Goal: Book appointment/travel/reservation

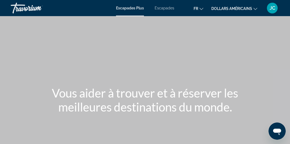
click at [165, 8] on font "Escapades" at bounding box center [165, 8] width 20 height 4
click at [230, 97] on h1 "Vous aider à trouver et à réserver les meilleures destinations du monde." at bounding box center [144, 100] width 201 height 28
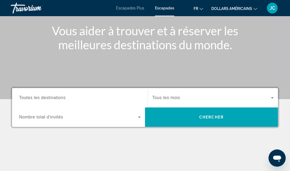
click at [79, 99] on input "Destination Toutes les destinations" at bounding box center [80, 98] width 122 height 6
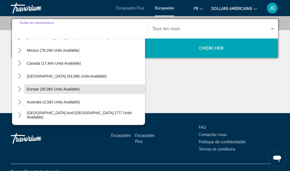
scroll to position [2, 0]
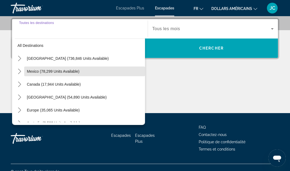
click at [69, 70] on span "Mexico (78,299 units available)" at bounding box center [53, 71] width 53 height 4
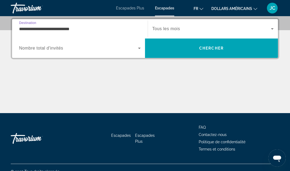
click at [92, 28] on input "**********" at bounding box center [80, 29] width 122 height 6
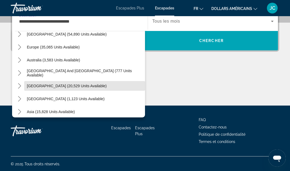
scroll to position [200, 0]
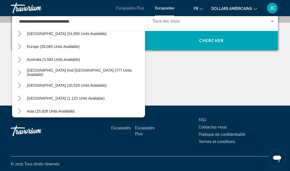
click at [84, 85] on span "[GEOGRAPHIC_DATA] (20,529 units available)" at bounding box center [67, 85] width 80 height 4
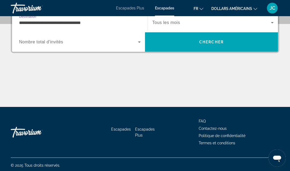
scroll to position [131, 0]
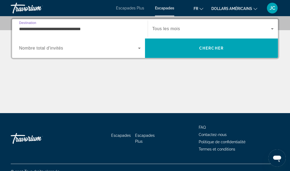
click at [117, 26] on input "**********" at bounding box center [80, 29] width 122 height 6
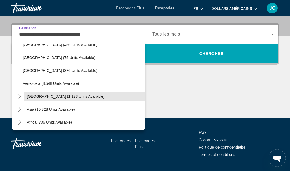
scroll to position [318, 0]
click at [65, 96] on span "[GEOGRAPHIC_DATA] (1,123 units available)" at bounding box center [66, 96] width 78 height 4
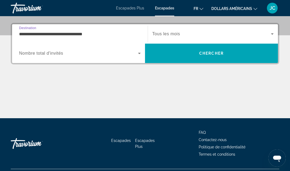
scroll to position [131, 0]
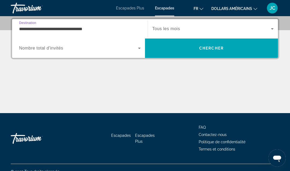
click at [93, 30] on input "**********" at bounding box center [80, 29] width 122 height 6
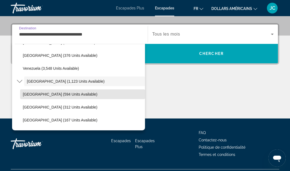
scroll to position [337, 0]
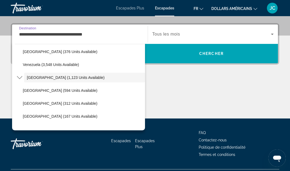
click at [71, 102] on span "[GEOGRAPHIC_DATA] (312 units available)" at bounding box center [60, 103] width 75 height 4
type input "**********"
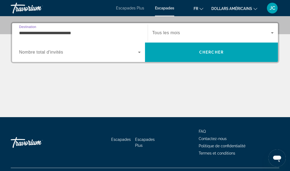
scroll to position [131, 0]
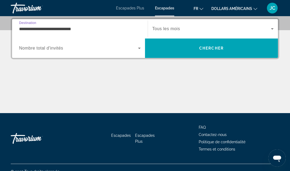
click at [165, 29] on span "Tous les mois" at bounding box center [166, 28] width 28 height 5
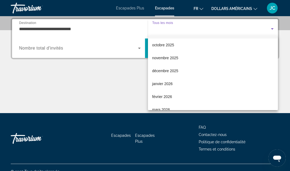
scroll to position [13, 0]
click at [187, 71] on mat-option "décembre 2025" at bounding box center [213, 69] width 130 height 13
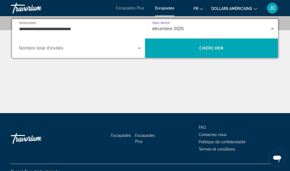
click at [131, 47] on span "Search widget" at bounding box center [78, 48] width 119 height 6
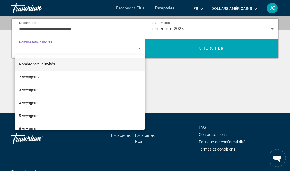
click at [63, 76] on mat-option "2 voyageurs" at bounding box center [80, 76] width 131 height 13
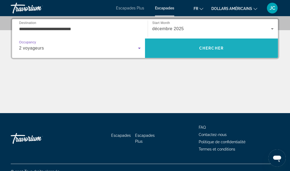
click at [172, 45] on span "Search" at bounding box center [211, 48] width 133 height 13
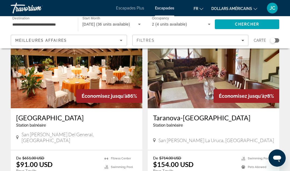
scroll to position [31, 0]
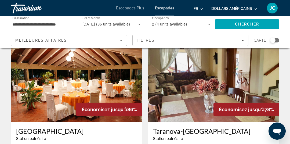
click at [253, 6] on button "dollars américains USD ($) MXN (Mex$) CAD (Can$) GBP (£) EUR (€) AUD (A$) NZD (…" at bounding box center [234, 9] width 46 height 8
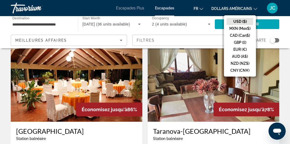
click at [245, 48] on button "EUR (€)" at bounding box center [240, 49] width 27 height 7
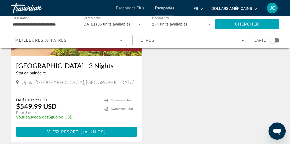
scroll to position [285, 0]
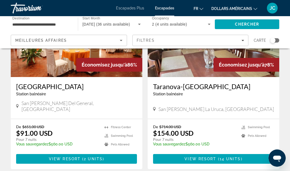
scroll to position [77, 0]
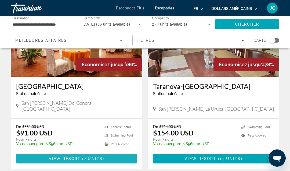
click at [97, 144] on span "2 units" at bounding box center [93, 158] width 19 height 4
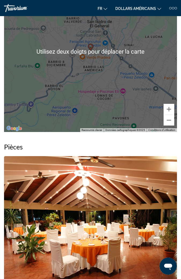
scroll to position [599, 0]
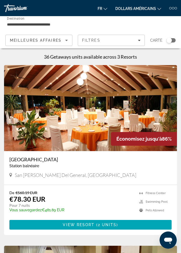
click at [31, 144] on h3 "[GEOGRAPHIC_DATA]" at bounding box center [90, 159] width 162 height 6
